Goal: Information Seeking & Learning: Learn about a topic

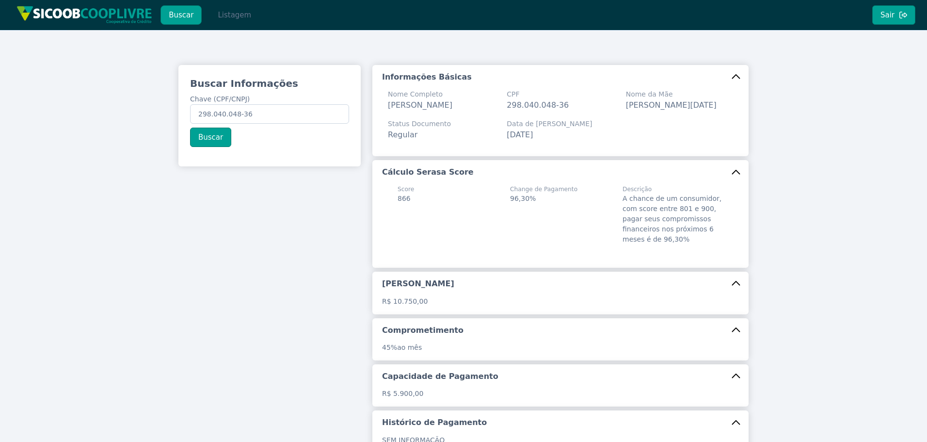
click at [239, 18] on button "Listagem" at bounding box center [235, 14] width 50 height 19
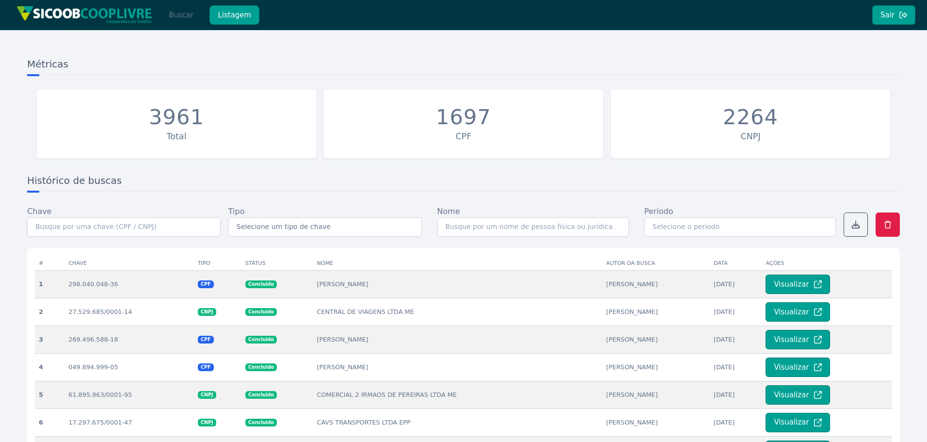
click at [171, 15] on button "Buscar" at bounding box center [181, 14] width 41 height 19
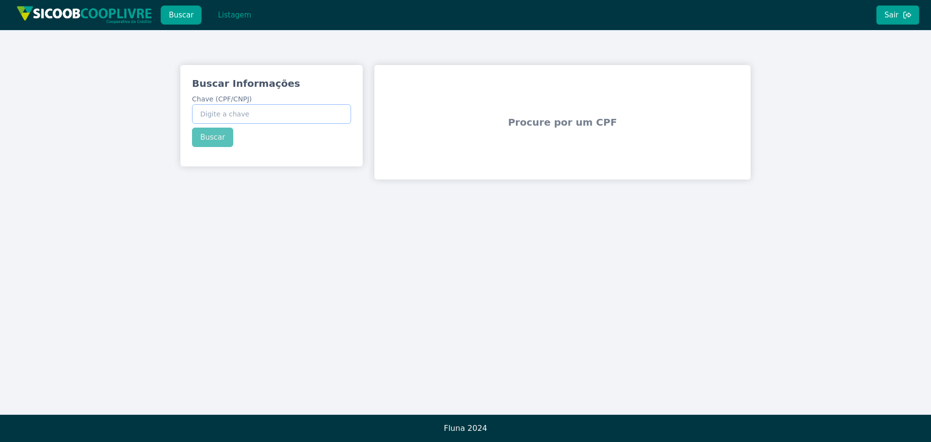
click at [235, 111] on input "Chave (CPF/CNPJ)" at bounding box center [271, 113] width 159 height 19
paste input "08.934.016/0001-83"
type input "08.934.016/0001-83"
click at [217, 144] on div "Buscar Informações Chave (CPF/CNPJ) 08.934.016/0001-83 Buscar" at bounding box center [271, 112] width 182 height 94
click at [214, 143] on button "Buscar" at bounding box center [212, 137] width 41 height 19
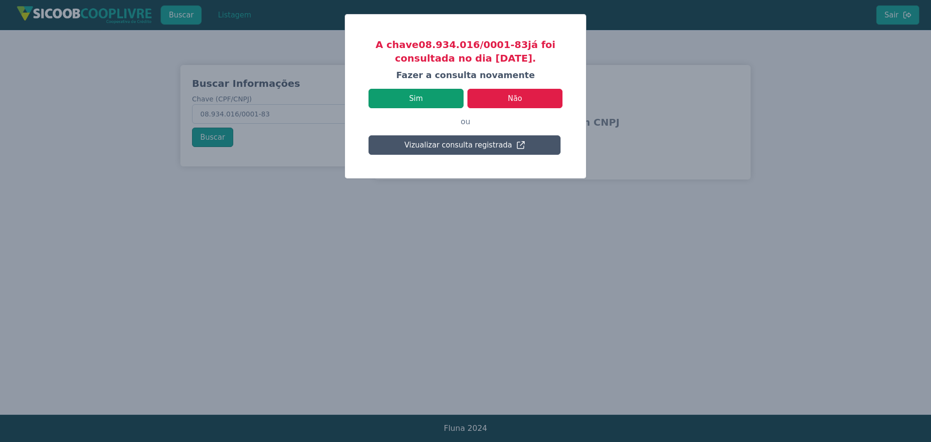
click at [437, 99] on button "Sim" at bounding box center [416, 98] width 95 height 19
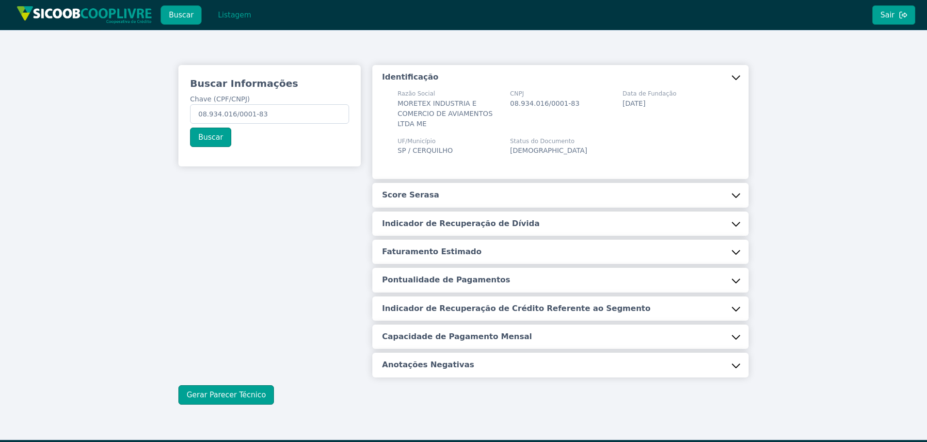
click at [413, 198] on h5 "Score Serasa" at bounding box center [410, 195] width 57 height 11
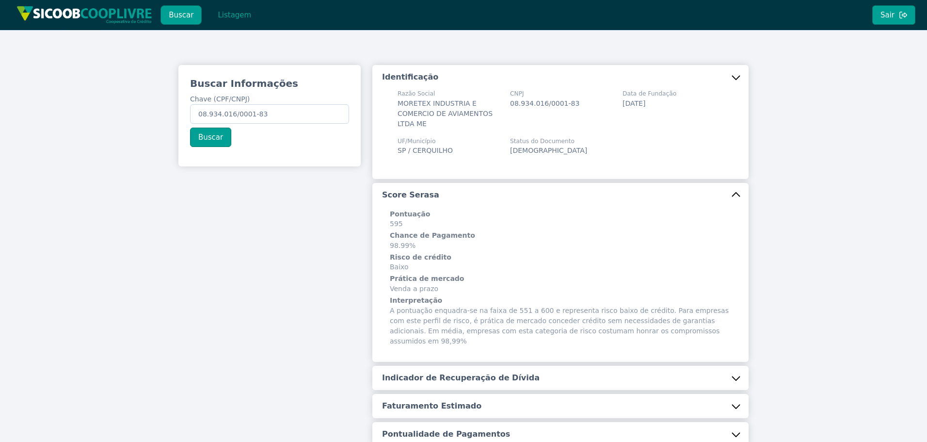
scroll to position [169, 0]
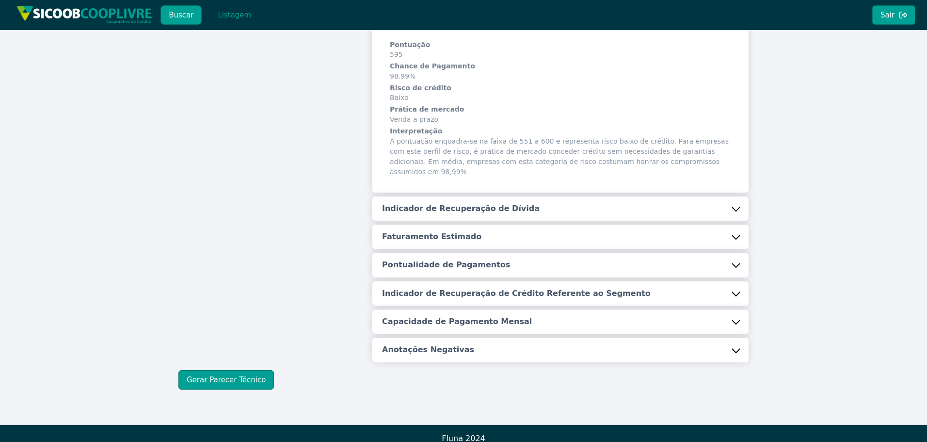
click at [439, 203] on h5 "Indicador de Recuperação de Dívida" at bounding box center [461, 208] width 158 height 11
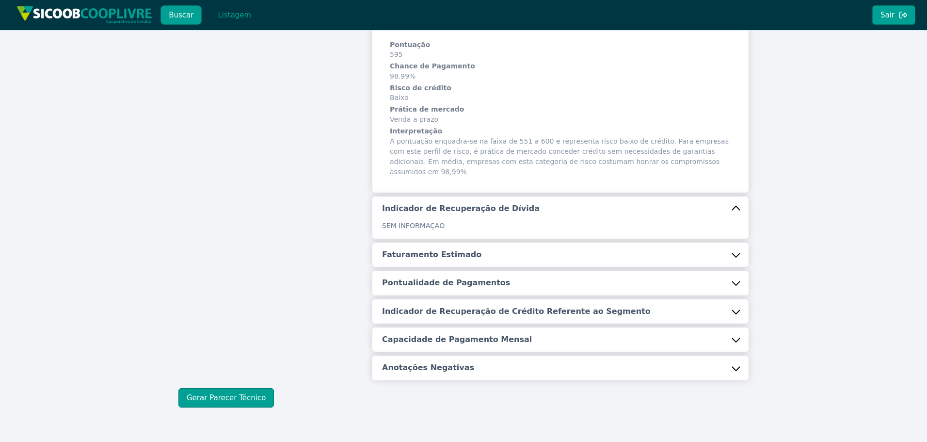
click at [426, 242] on button "Faturamento Estimado" at bounding box center [560, 254] width 376 height 24
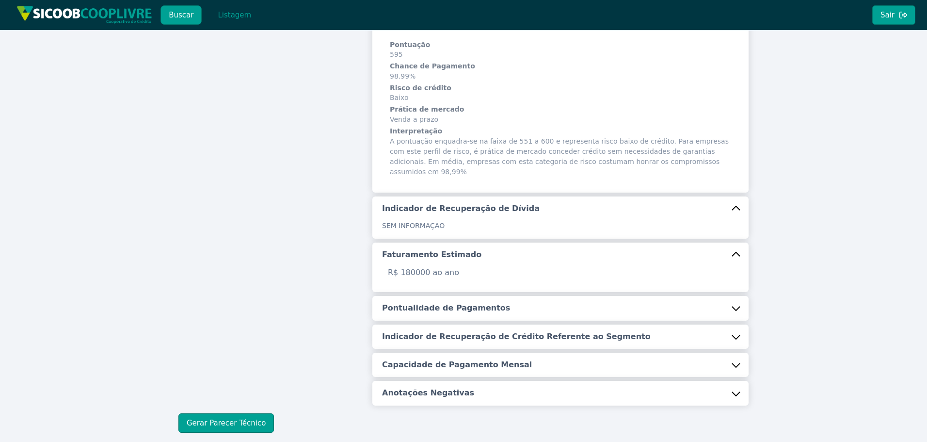
click at [423, 303] on h5 "Pontualidade de Pagamentos" at bounding box center [446, 308] width 128 height 11
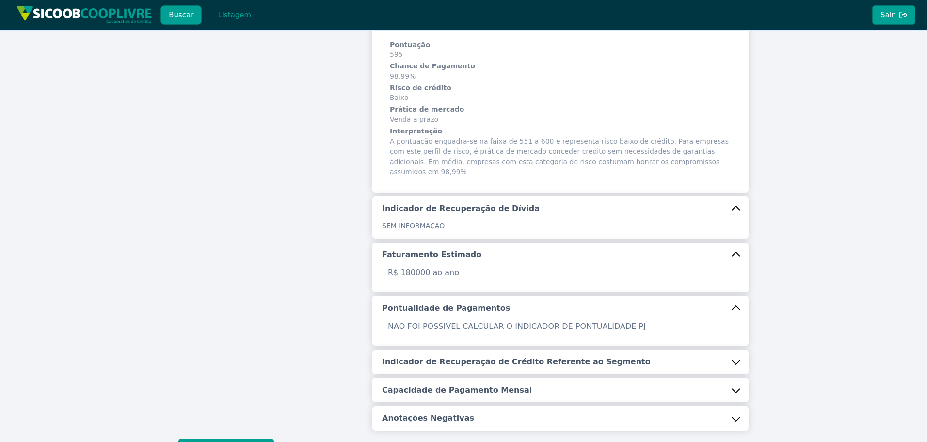
click at [432, 358] on button "Indicador de Recuperação de Crédito Referente ao Segmento" at bounding box center [560, 362] width 376 height 24
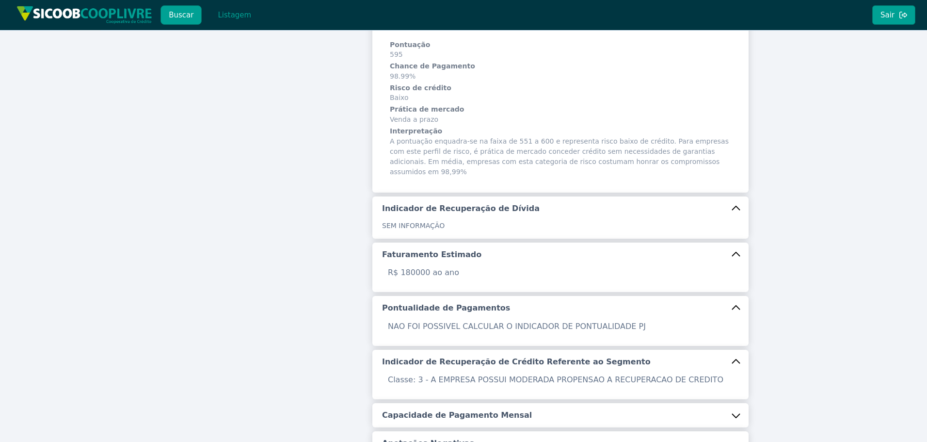
scroll to position [263, 0]
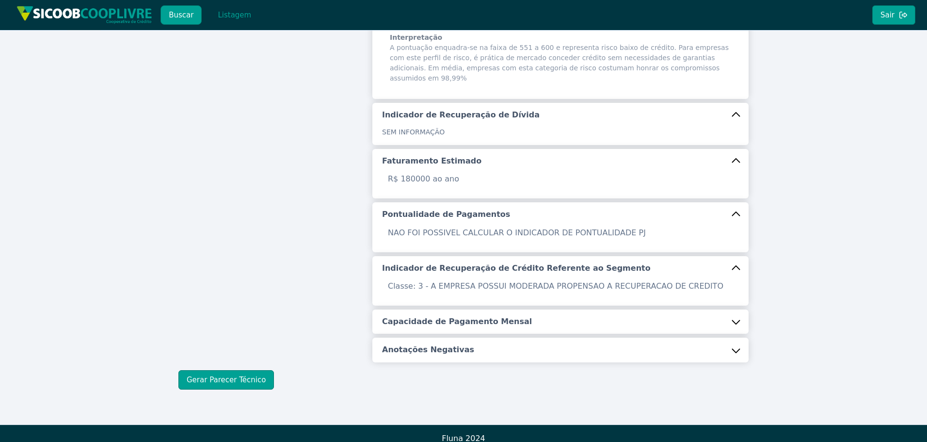
click at [429, 316] on h5 "Capacidade de Pagamento Mensal" at bounding box center [457, 321] width 150 height 11
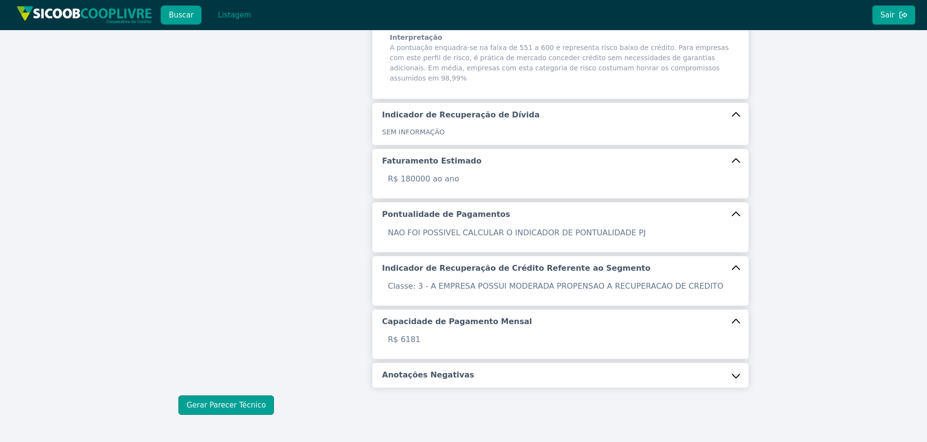
click at [419, 349] on div "Identificação Razão Social MORETEX INDUSTRIA E COMERCIO DE AVIAMENTOS LTDA ME C…" at bounding box center [560, 94] width 376 height 585
click at [404, 370] on h5 "Anotações Negativas" at bounding box center [428, 375] width 92 height 11
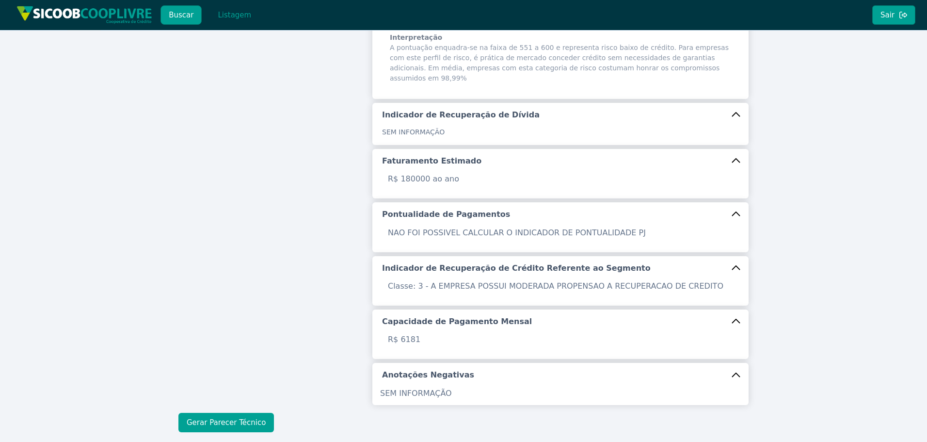
click at [220, 413] on button "Gerar Parecer Técnico" at bounding box center [226, 422] width 96 height 19
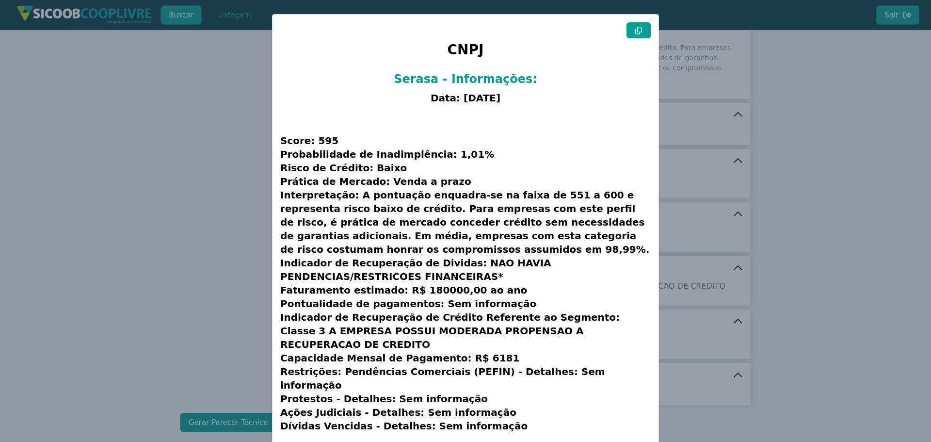
click at [635, 36] on button at bounding box center [639, 30] width 24 height 16
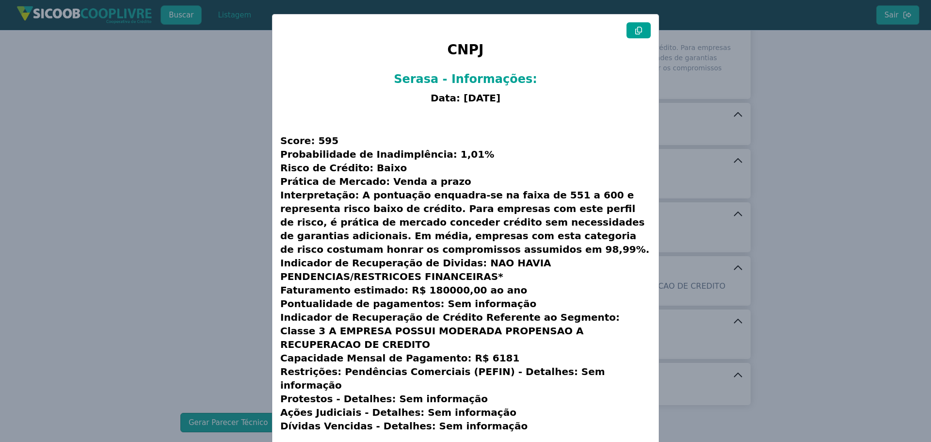
click at [635, 36] on button at bounding box center [639, 30] width 24 height 16
click at [152, 130] on modal-container "CNPJ Serasa - Informações: Data: [DATE] Score: 595 Probabilidade de Inadimplênc…" at bounding box center [465, 221] width 931 height 442
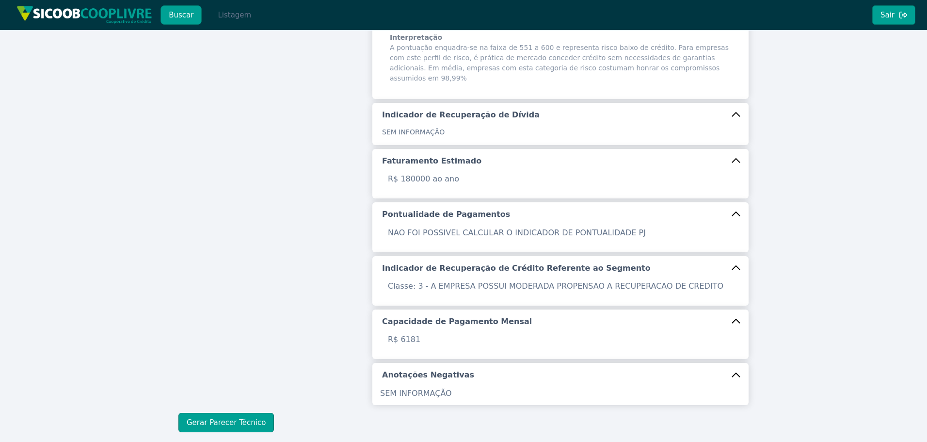
click at [232, 17] on button "Listagem" at bounding box center [235, 14] width 50 height 19
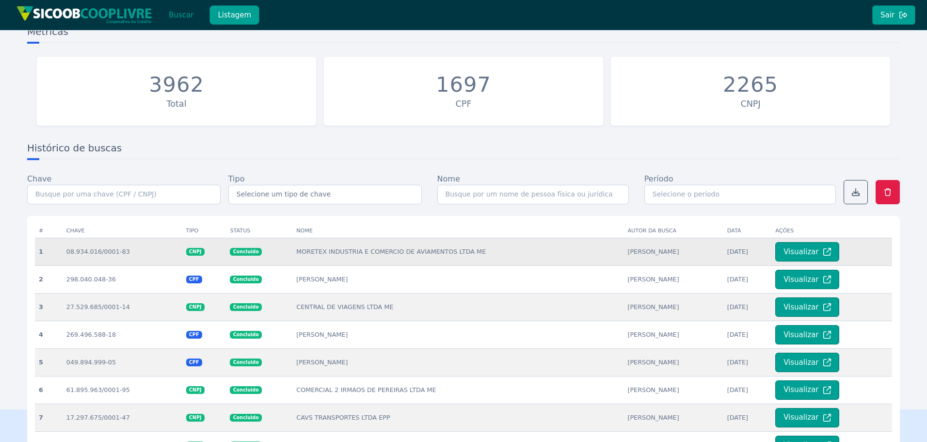
scroll to position [48, 0]
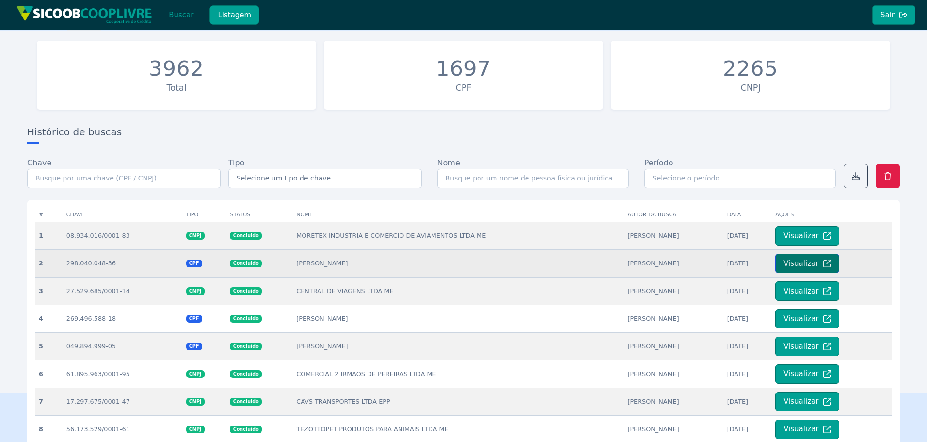
click at [808, 259] on button "Visualizar" at bounding box center [807, 263] width 64 height 19
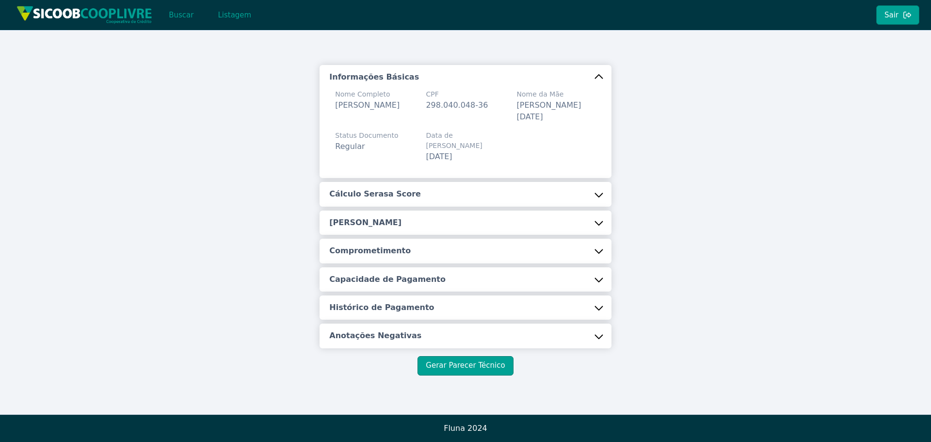
click at [574, 183] on button "Cálculo Serasa Score" at bounding box center [465, 194] width 291 height 24
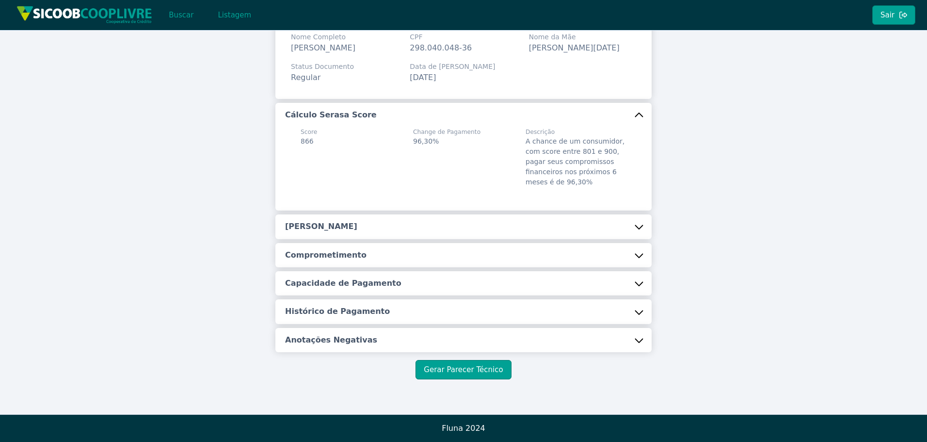
scroll to position [69, 0]
click at [554, 231] on button "[PERSON_NAME]" at bounding box center [463, 226] width 376 height 24
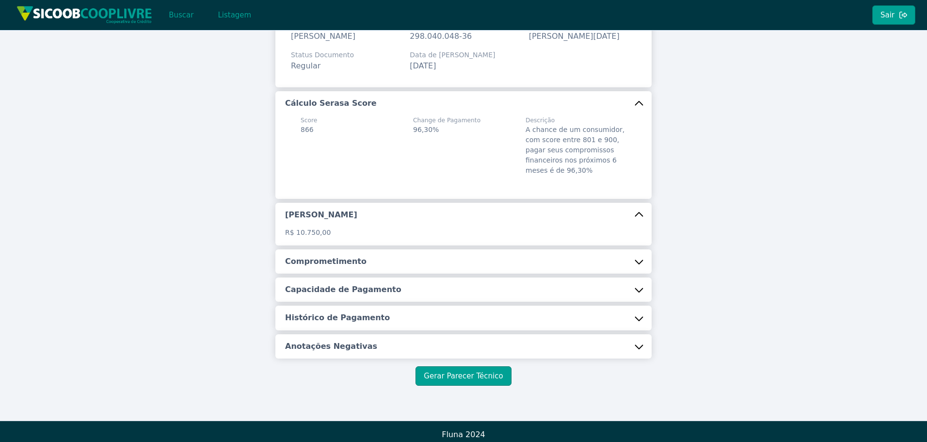
click at [445, 286] on div "Informações Básicas Nome Completo [PERSON_NAME] CPF 298.040.048-36 Nome da Mãe …" at bounding box center [463, 177] width 376 height 362
click at [411, 269] on button "Comprometimento" at bounding box center [463, 261] width 376 height 24
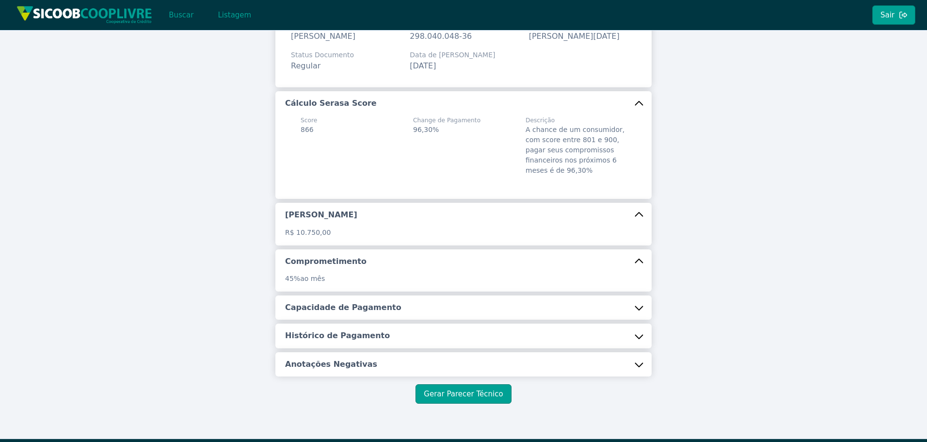
click at [401, 313] on button "Capacidade de Pagamento" at bounding box center [463, 307] width 376 height 24
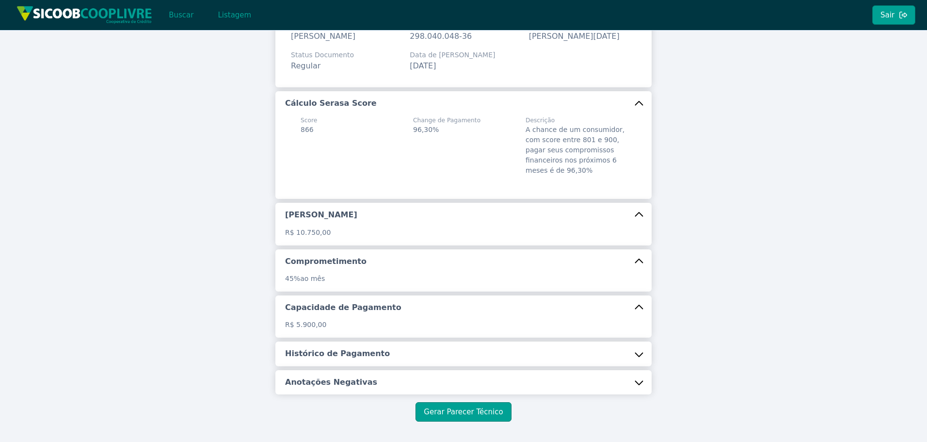
drag, startPoint x: 380, startPoint y: 371, endPoint x: 368, endPoint y: 397, distance: 28.7
click at [380, 366] on button "Histórico de Pagamento" at bounding box center [463, 353] width 376 height 24
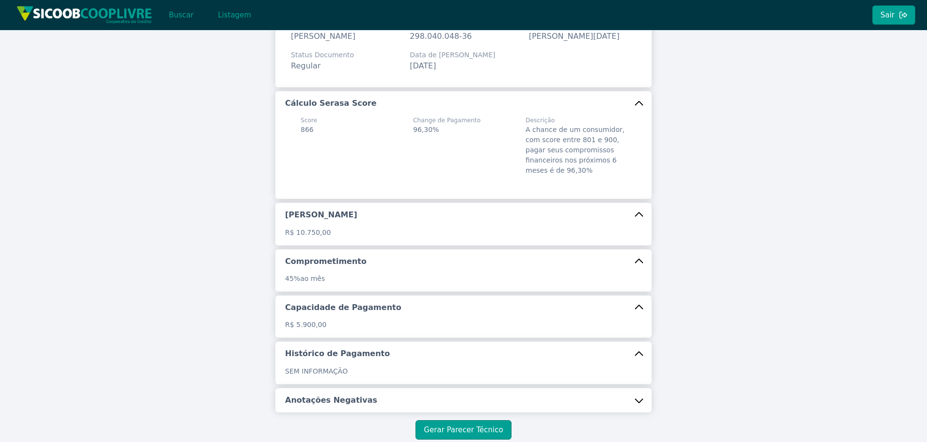
drag, startPoint x: 370, startPoint y: 400, endPoint x: 257, endPoint y: 365, distance: 118.9
click at [371, 400] on button "Anotações Negativas" at bounding box center [463, 400] width 376 height 24
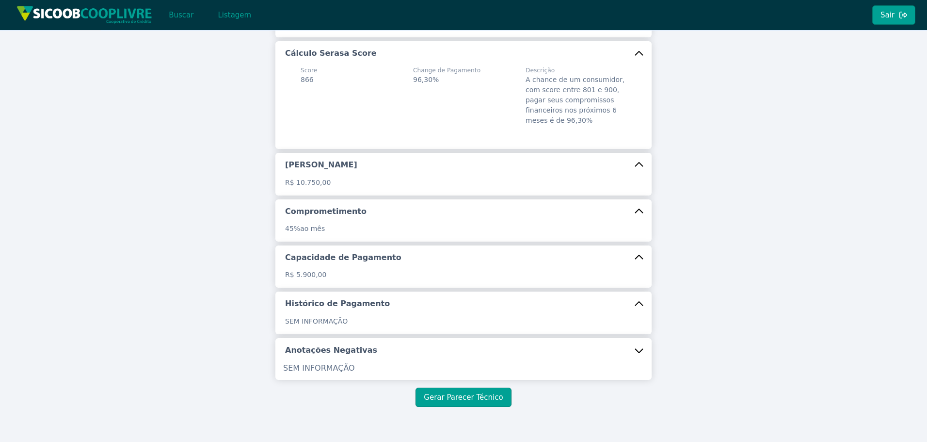
scroll to position [158, 0]
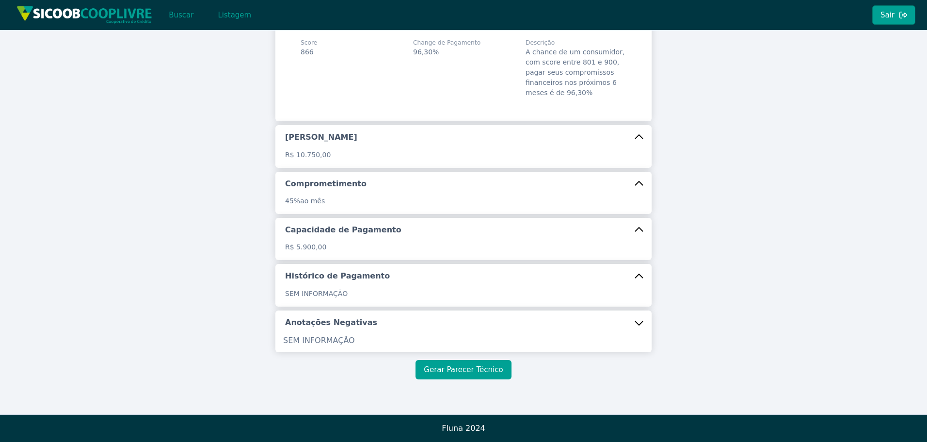
click at [457, 370] on button "Gerar Parecer Técnico" at bounding box center [464, 369] width 96 height 19
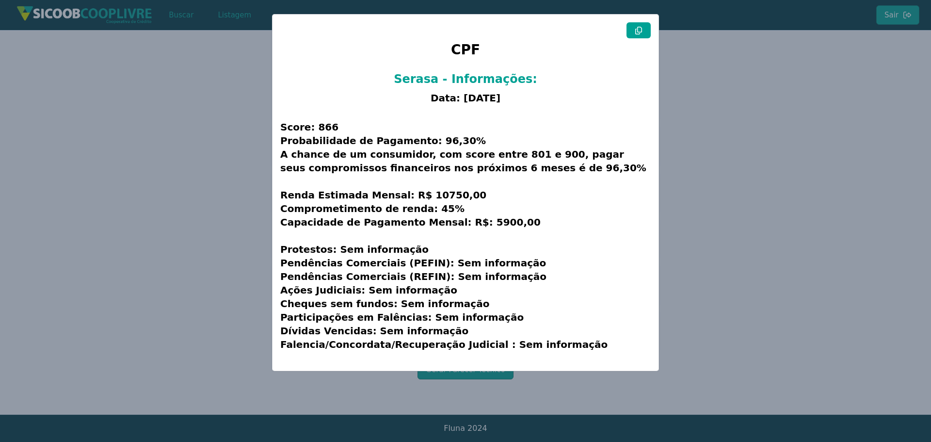
click at [641, 26] on button at bounding box center [639, 30] width 24 height 16
click at [216, 83] on modal-container "CPF Serasa - Informações: Data: [DATE] Score: 866 Probabilidade de Pagamento: 9…" at bounding box center [465, 221] width 931 height 442
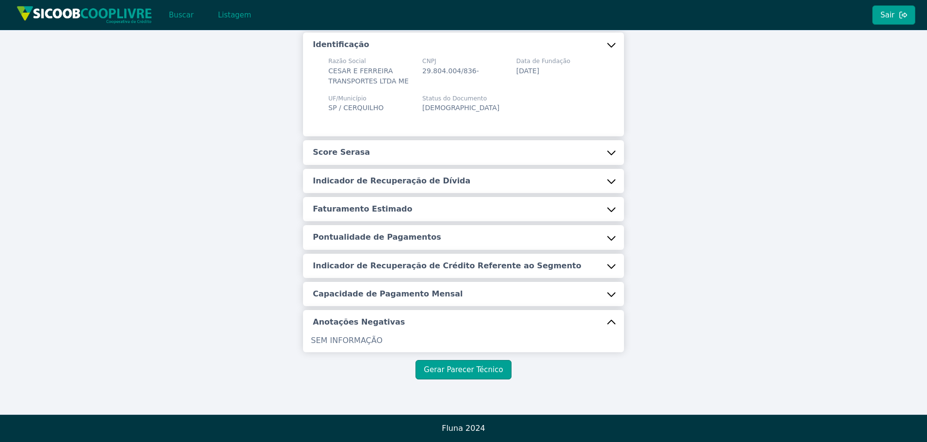
scroll to position [0, 0]
